Goal: Information Seeking & Learning: Learn about a topic

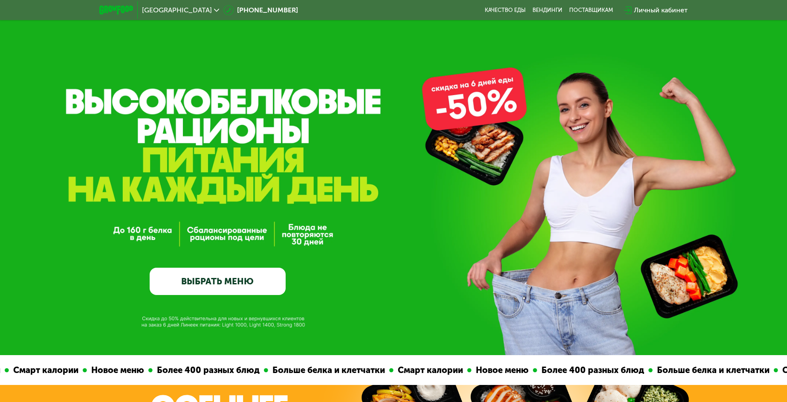
click at [205, 284] on link "ВЫБРАТЬ МЕНЮ" at bounding box center [218, 281] width 136 height 27
click at [249, 284] on link "ВЫБРАТЬ МЕНЮ" at bounding box center [218, 281] width 136 height 27
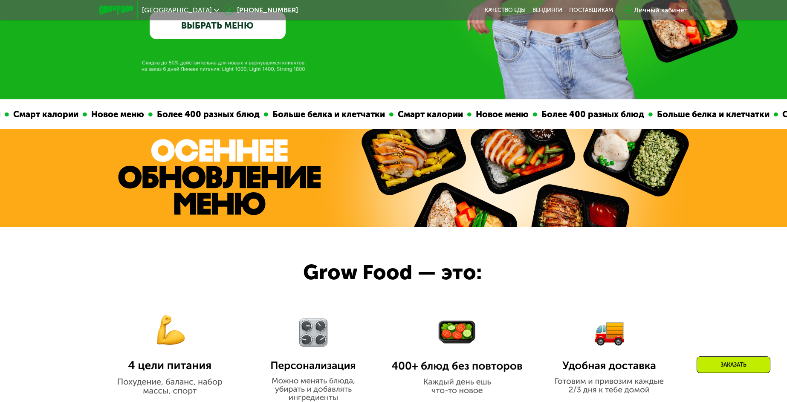
scroll to position [171, 0]
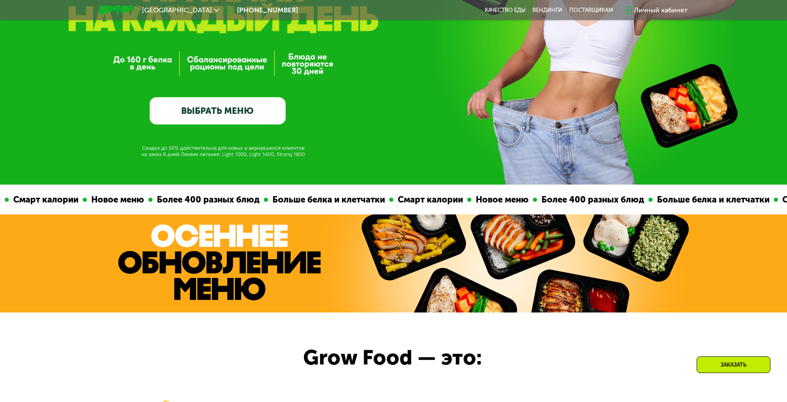
click at [727, 367] on div "Заказать" at bounding box center [734, 364] width 74 height 17
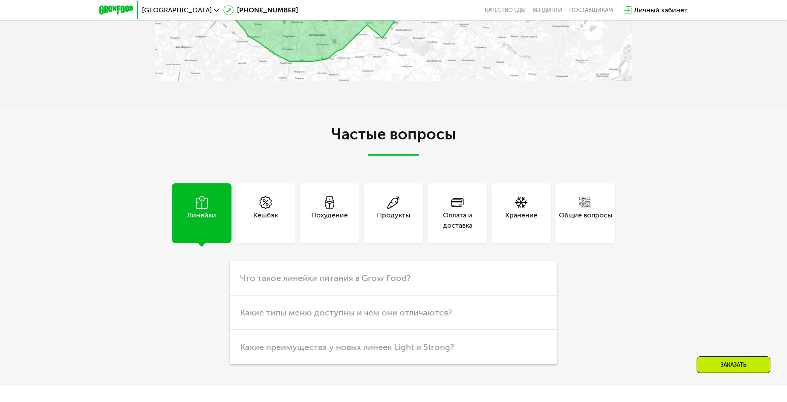
scroll to position [1955, 0]
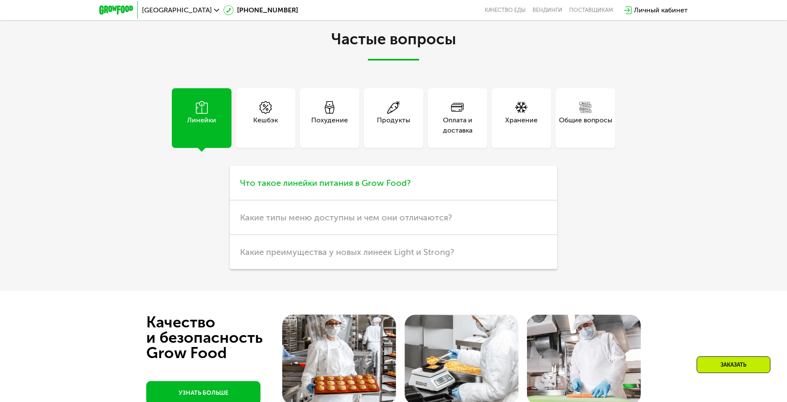
click at [387, 186] on span "Что такое линейки питания в Grow Food?" at bounding box center [325, 183] width 171 height 10
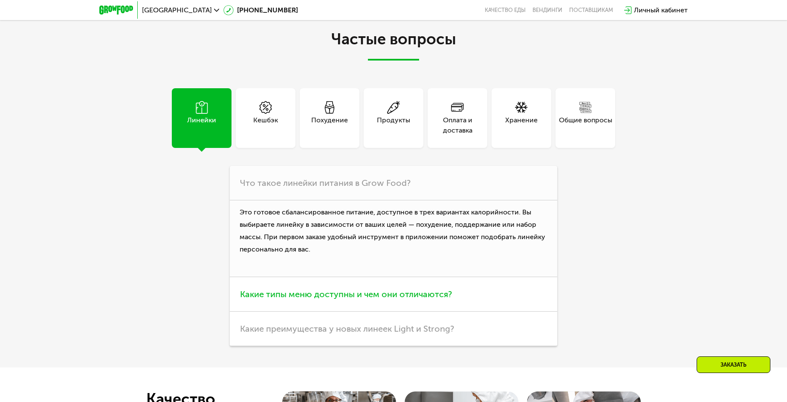
click at [348, 297] on span "Какие типы меню доступны и чем они отличаются?" at bounding box center [346, 294] width 212 height 10
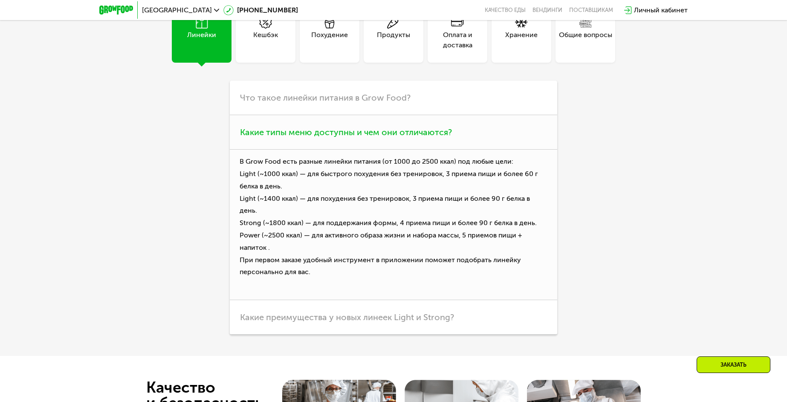
scroll to position [1913, 0]
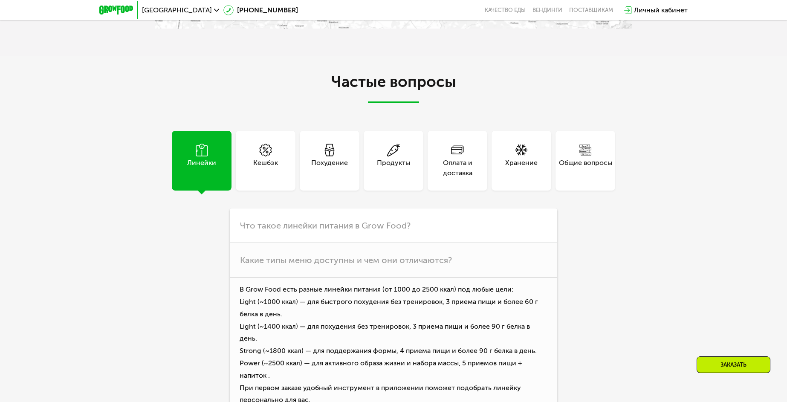
click at [197, 165] on div "Линейки" at bounding box center [201, 168] width 29 height 20
click at [328, 154] on icon at bounding box center [329, 150] width 13 height 13
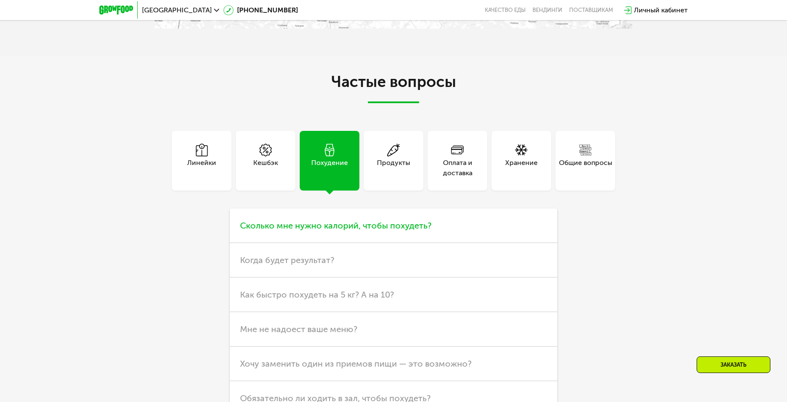
click at [379, 230] on span "Сколько мне нужно калорий, чтобы похудеть?" at bounding box center [335, 225] width 191 height 10
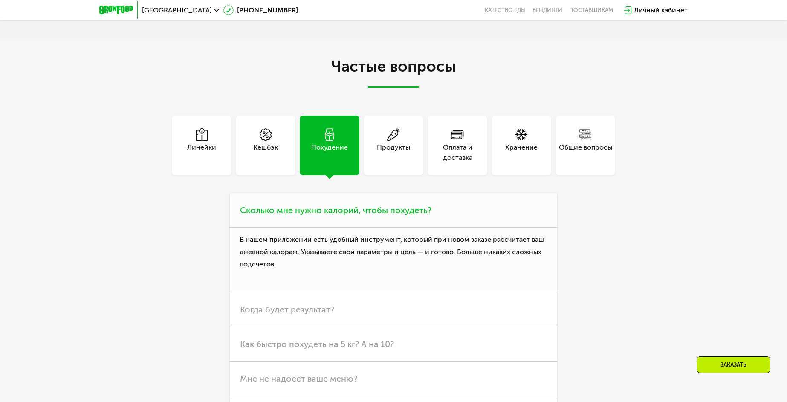
scroll to position [1955, 0]
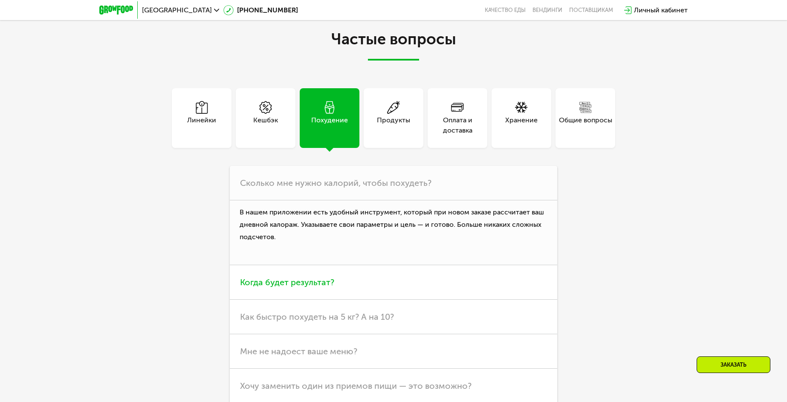
click at [317, 283] on span "Когда будет результат?" at bounding box center [287, 282] width 94 height 10
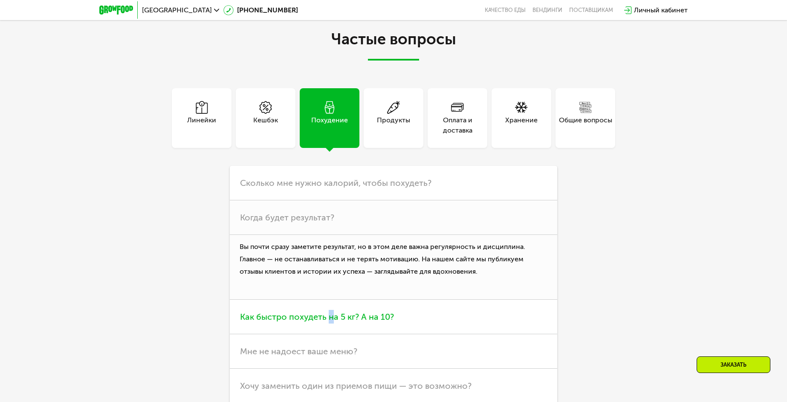
click at [330, 316] on span "Как быстро похудеть на 5 кг? А на 10?" at bounding box center [317, 317] width 154 height 10
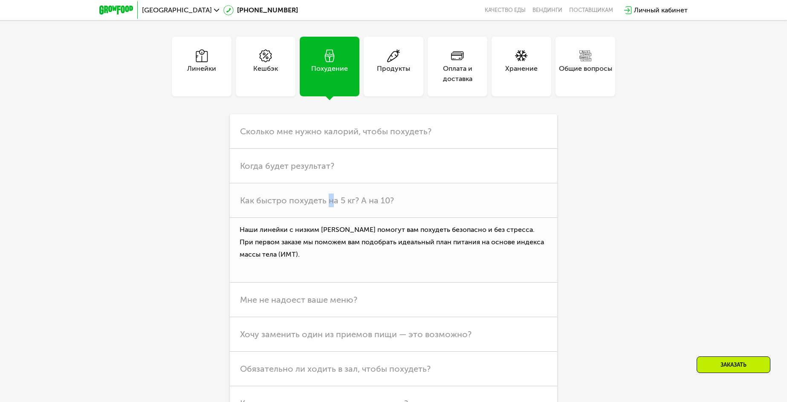
scroll to position [2041, 0]
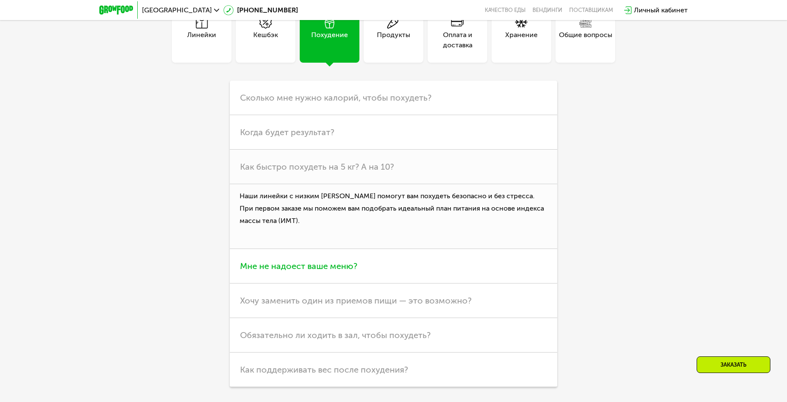
click at [341, 271] on span "Мне не надоест ваше меню?" at bounding box center [298, 266] width 117 height 10
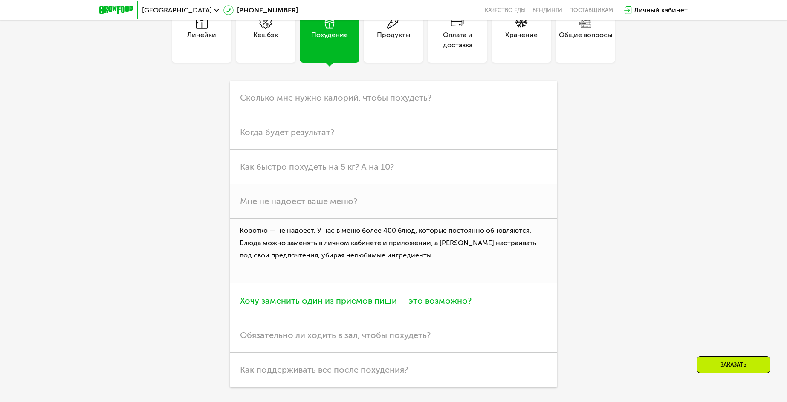
click at [338, 303] on span "Хочу заменить один из приемов пищи — это возможно?" at bounding box center [356, 300] width 232 height 10
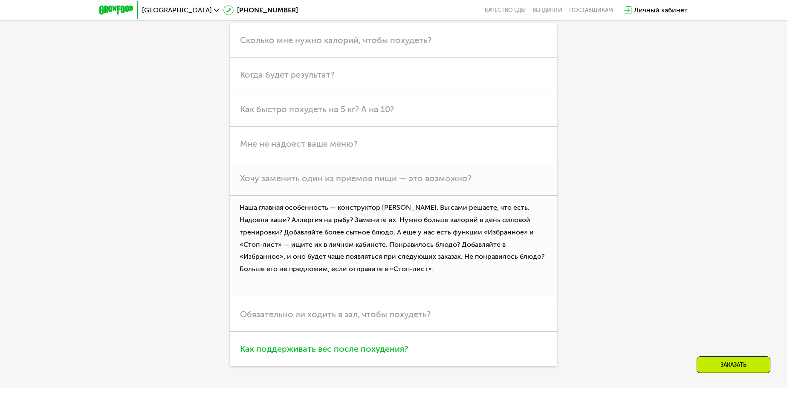
scroll to position [2126, 0]
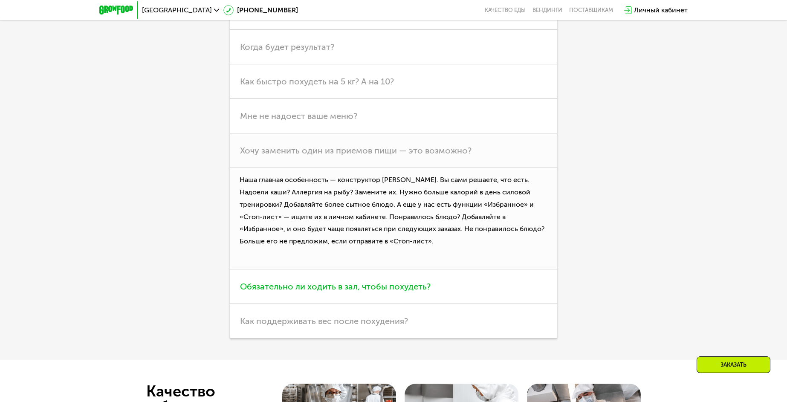
click at [329, 292] on span "Обязательно ли ходить в зал, чтобы похудеть?" at bounding box center [335, 286] width 191 height 10
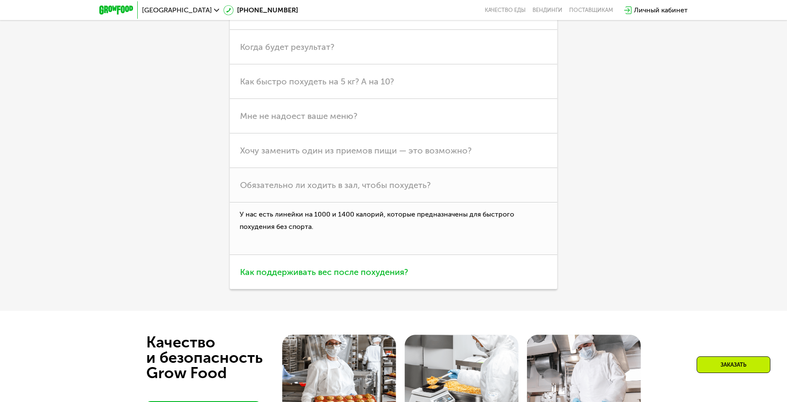
click at [323, 277] on span "Как поддерживать вес после похудения?" at bounding box center [324, 272] width 168 height 10
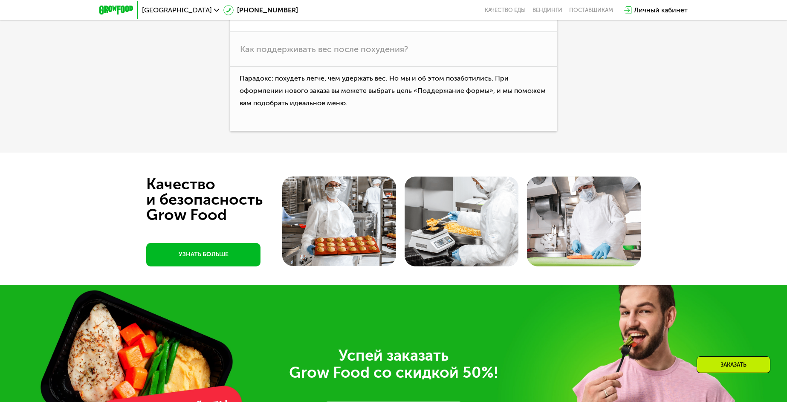
scroll to position [2424, 0]
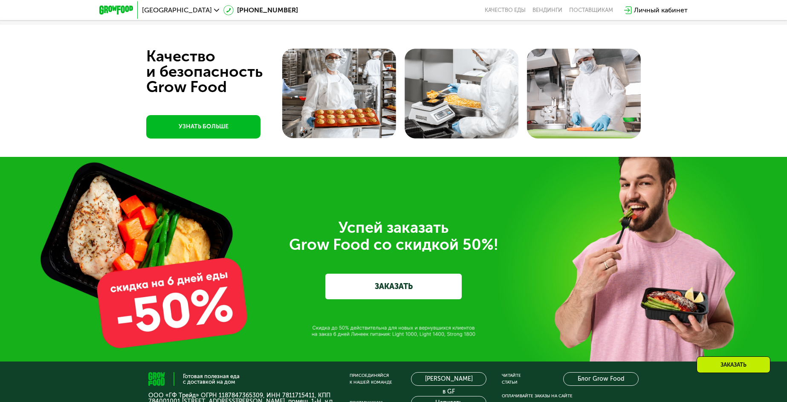
click at [395, 289] on link "ЗАКАЗАТЬ" at bounding box center [393, 287] width 136 height 26
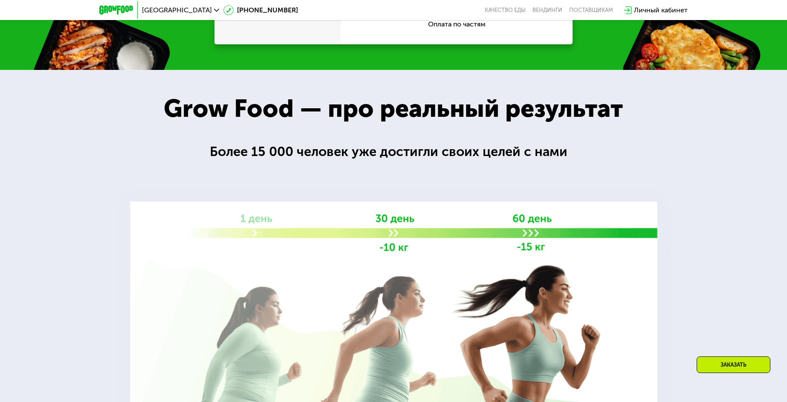
scroll to position [656, 0]
